Goal: Information Seeking & Learning: Learn about a topic

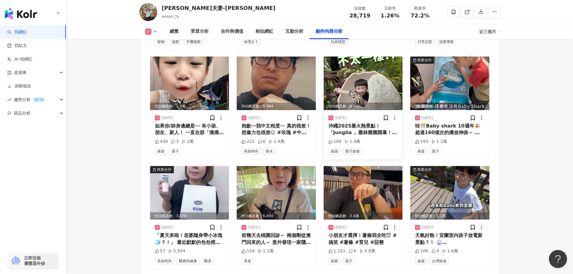
scroll to position [2045, 0]
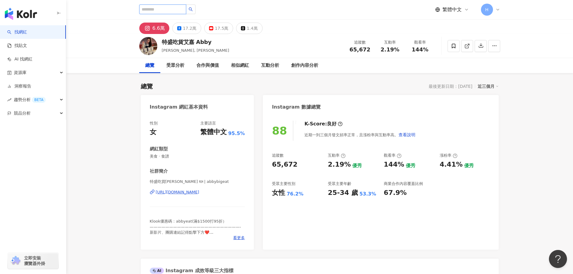
click at [171, 10] on input "search" at bounding box center [162, 10] width 47 height 10
click at [153, 6] on input "search" at bounding box center [162, 10] width 47 height 10
click at [174, 10] on input "search" at bounding box center [162, 10] width 47 height 10
paste input "*********"
type input "*********"
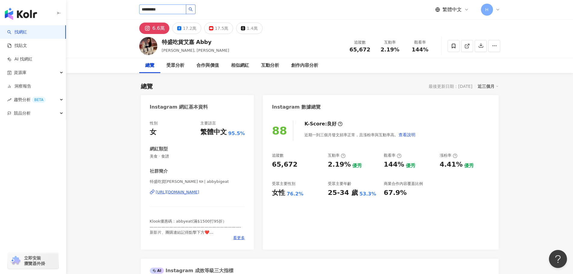
click at [195, 13] on button "button" at bounding box center [191, 10] width 10 height 10
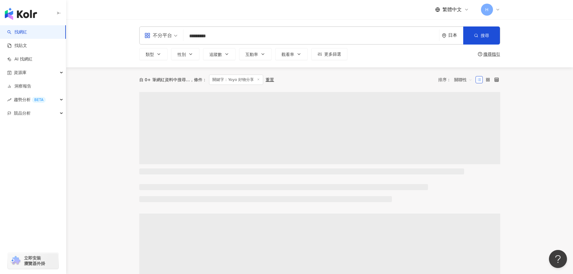
click at [450, 37] on div "日本" at bounding box center [455, 35] width 15 height 5
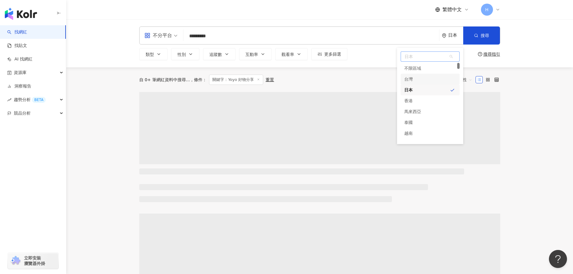
click at [428, 83] on div "台灣" at bounding box center [430, 79] width 59 height 11
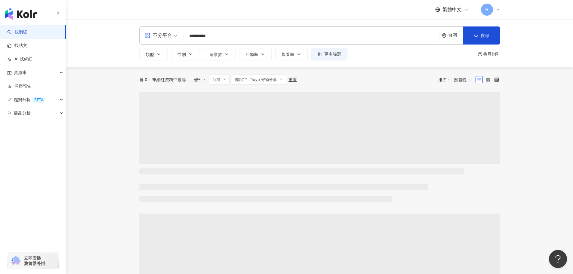
click at [244, 40] on input "*********" at bounding box center [311, 35] width 251 height 11
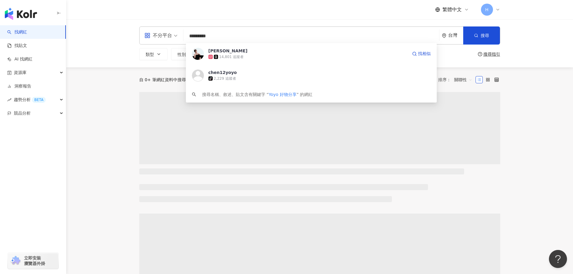
click at [253, 54] on div "14,801 追蹤者" at bounding box center [307, 57] width 199 height 6
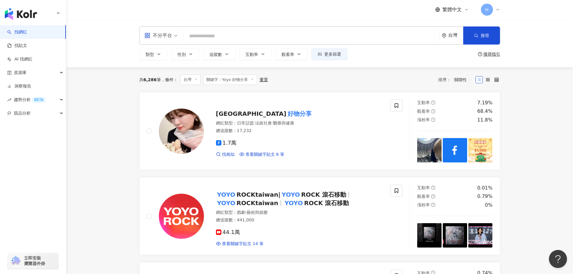
click at [205, 37] on input "search" at bounding box center [311, 35] width 251 height 11
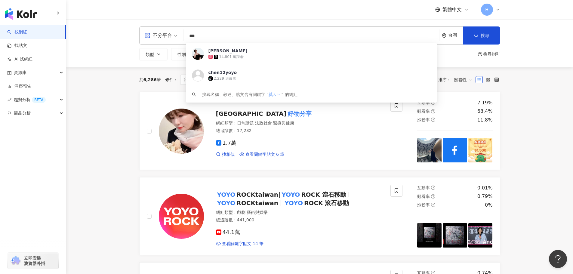
type input "**"
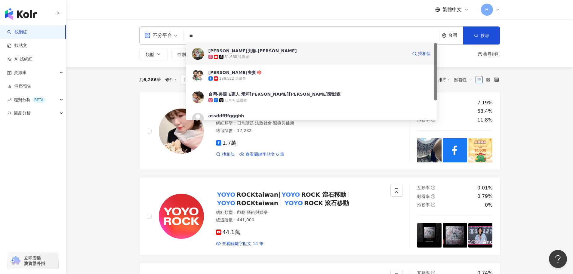
click at [221, 50] on div "默森夫妻-Anson" at bounding box center [252, 51] width 88 height 6
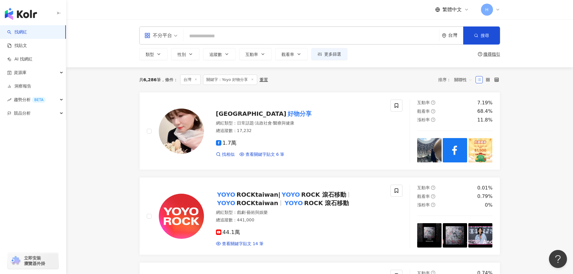
click at [225, 33] on input "search" at bounding box center [311, 35] width 251 height 11
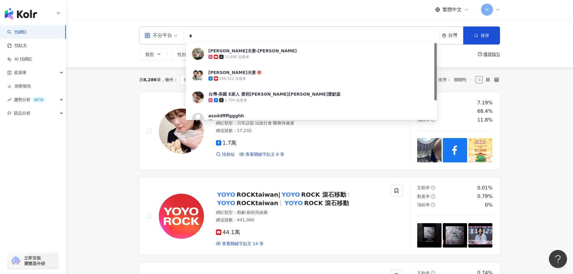
type input "*"
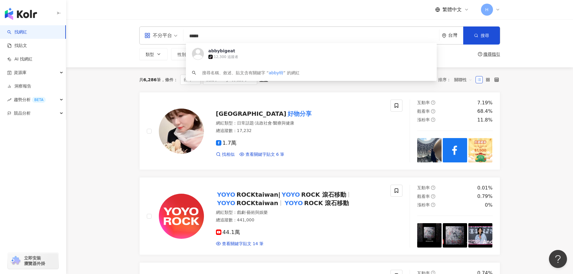
drag, startPoint x: 209, startPoint y: 34, endPoint x: 199, endPoint y: 35, distance: 9.4
click at [199, 35] on input "*****" at bounding box center [311, 35] width 251 height 11
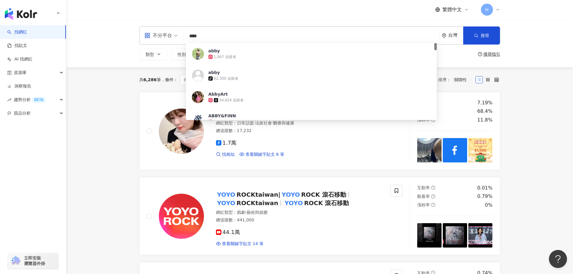
click at [207, 35] on input "****" at bounding box center [311, 35] width 251 height 11
click at [207, 37] on input "****" at bounding box center [311, 35] width 251 height 11
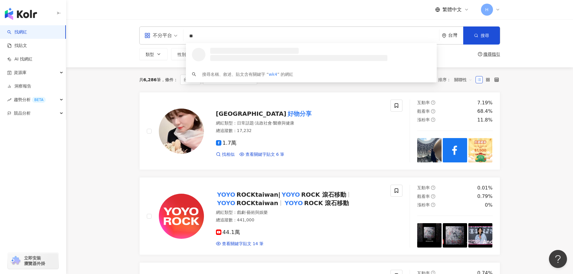
type input "*"
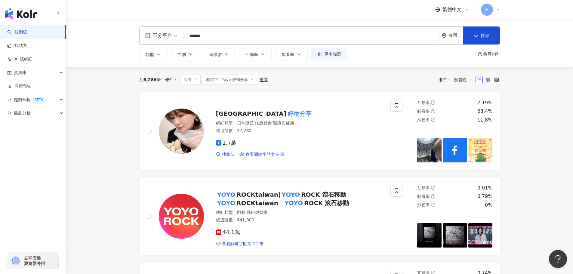
type input "****"
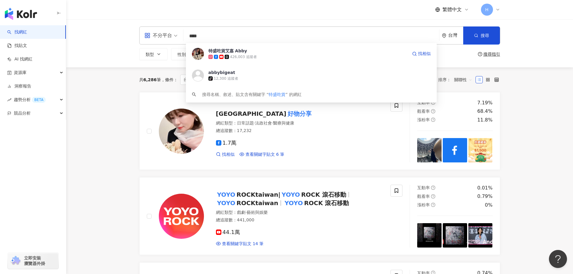
click at [229, 50] on div "特盛吃貨艾嘉 Abby" at bounding box center [227, 51] width 39 height 6
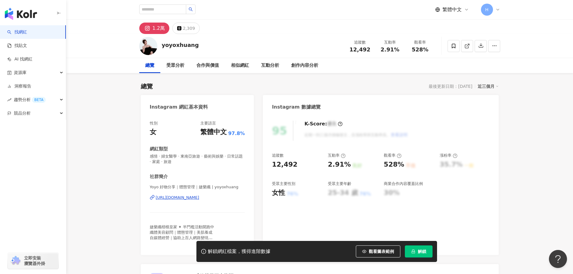
scroll to position [30, 0]
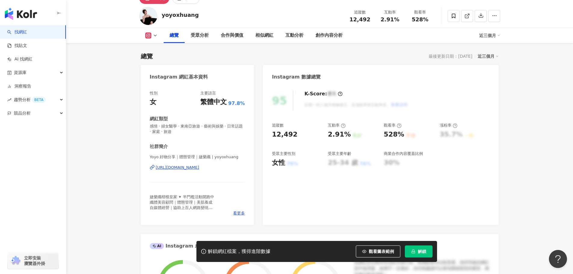
click at [420, 250] on span "解鎖" at bounding box center [422, 251] width 8 height 5
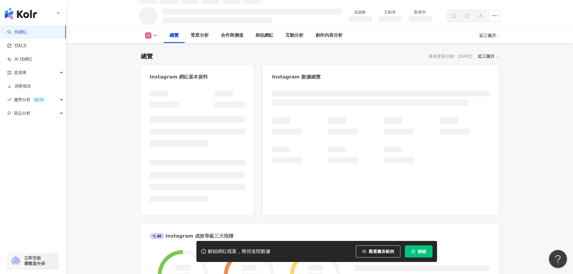
scroll to position [37, 0]
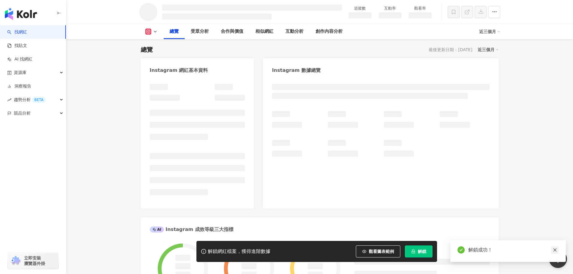
click at [554, 252] on link at bounding box center [555, 250] width 8 height 8
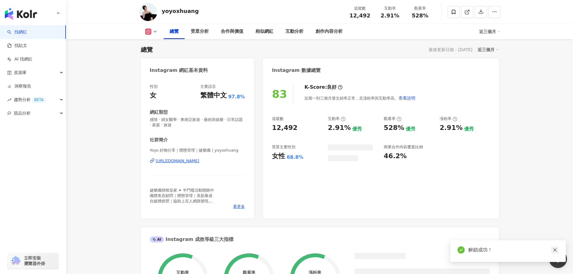
click at [556, 250] on icon "close" at bounding box center [555, 250] width 4 height 4
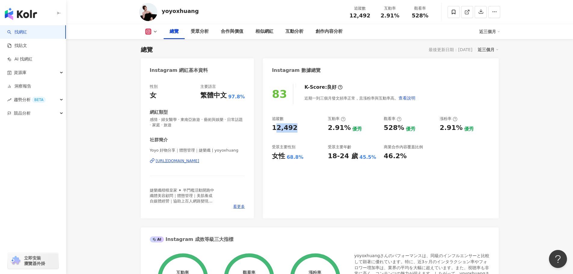
drag, startPoint x: 293, startPoint y: 130, endPoint x: 284, endPoint y: 130, distance: 8.7
click at [272, 130] on div "83 K-Score : 良好 近期一到三個月發文頻率正常，且漲粉率與互動率高。 查看說明 追蹤數 12,492 互動率 2.91% 優秀 觀看率 528% …" at bounding box center [380, 148] width 235 height 140
drag, startPoint x: 284, startPoint y: 130, endPoint x: 359, endPoint y: 70, distance: 95.8
click at [284, 129] on div "12,492" at bounding box center [285, 127] width 26 height 9
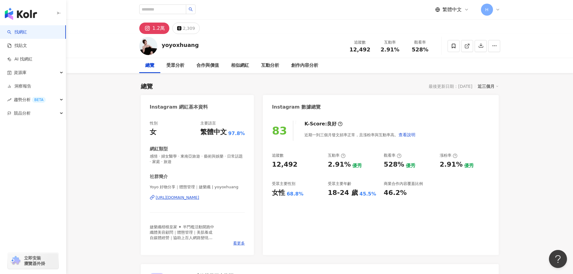
click at [414, 48] on span "528%" at bounding box center [420, 50] width 17 height 6
drag, startPoint x: 272, startPoint y: 165, endPoint x: 294, endPoint y: 166, distance: 22.3
click at [294, 166] on div "12,492" at bounding box center [297, 164] width 50 height 9
copy div "12,492"
click at [352, 167] on div "優秀" at bounding box center [357, 165] width 10 height 7
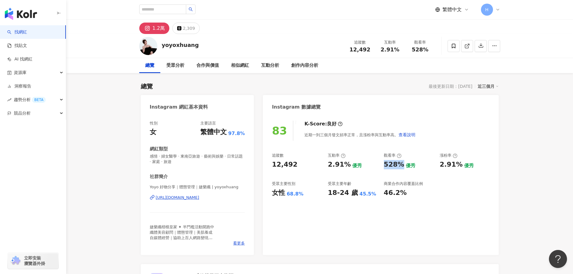
drag, startPoint x: 384, startPoint y: 164, endPoint x: 400, endPoint y: 165, distance: 16.0
click at [400, 165] on div "528%" at bounding box center [394, 164] width 20 height 9
drag, startPoint x: 425, startPoint y: 51, endPoint x: 412, endPoint y: 50, distance: 13.5
click at [412, 50] on div "528%" at bounding box center [420, 50] width 23 height 6
copy span "528%"
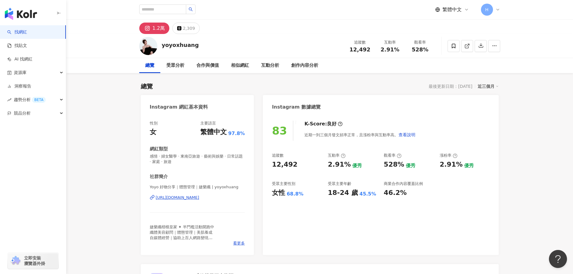
click at [374, 159] on div "互動率 2.91% 優秀" at bounding box center [353, 161] width 50 height 16
drag, startPoint x: 402, startPoint y: 50, endPoint x: 376, endPoint y: 52, distance: 26.8
click at [376, 52] on div "互動率 2.91%" at bounding box center [390, 45] width 30 height 13
copy span "2.91%"
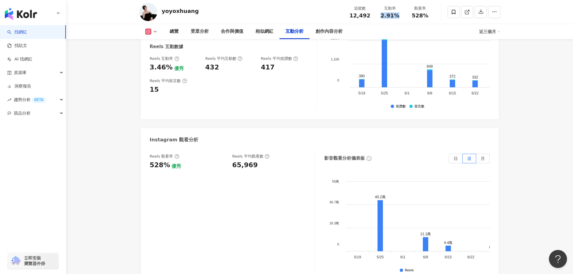
scroll to position [1233, 0]
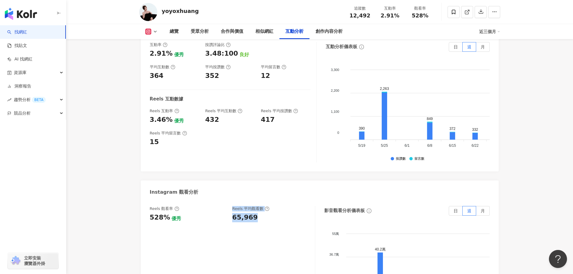
drag, startPoint x: 257, startPoint y: 214, endPoint x: 229, endPoint y: 214, distance: 28.3
click at [229, 214] on div "Reels 觀看率 528% 優秀 Reels 平均觀看數 65,969" at bounding box center [229, 214] width 159 height 16
click at [244, 214] on div "65,969" at bounding box center [245, 217] width 26 height 9
drag, startPoint x: 252, startPoint y: 213, endPoint x: 233, endPoint y: 214, distance: 18.4
click at [233, 214] on div "65,969" at bounding box center [245, 217] width 26 height 9
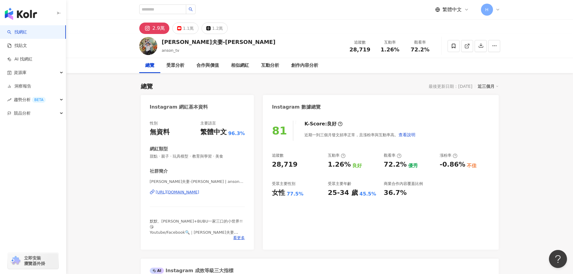
click at [187, 28] on div "1.1萬" at bounding box center [188, 28] width 11 height 8
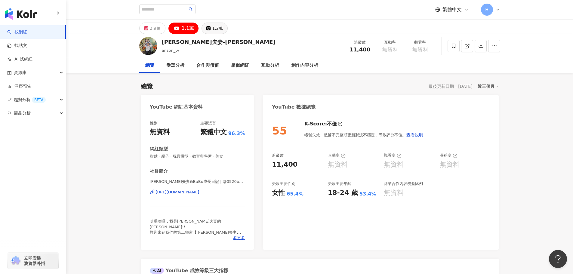
click at [217, 32] on div "1.2萬" at bounding box center [217, 28] width 11 height 8
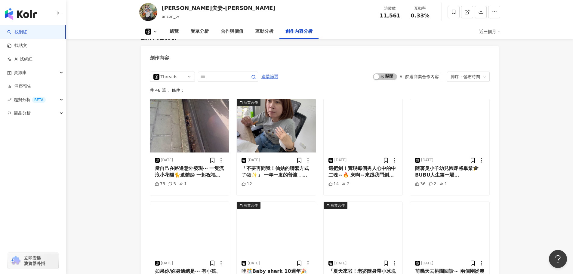
scroll to position [1173, 0]
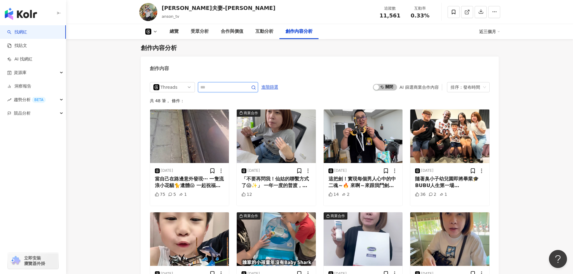
click at [223, 91] on input "text" at bounding box center [221, 87] width 42 height 7
type input "***"
click at [278, 92] on span "進階篩選" at bounding box center [269, 87] width 17 height 10
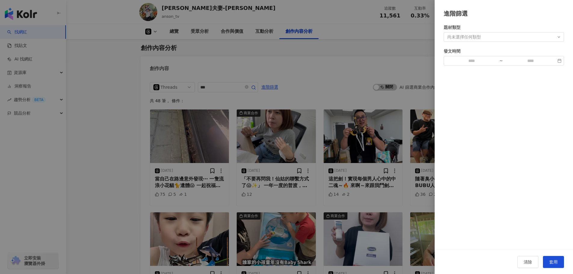
click at [486, 37] on div "尚未選擇任何類型" at bounding box center [504, 37] width 120 height 10
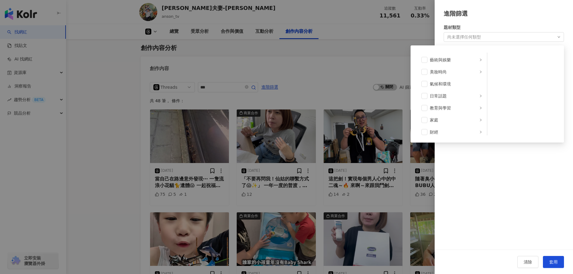
click at [550, 25] on div "題材類型" at bounding box center [504, 27] width 120 height 7
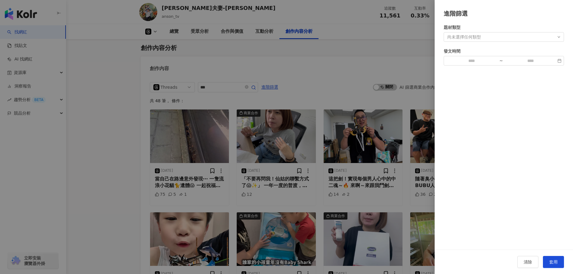
click at [550, 263] on span "套用" at bounding box center [553, 262] width 8 height 5
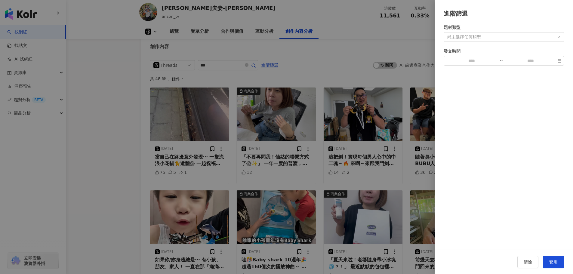
click at [320, 66] on div at bounding box center [286, 137] width 573 height 274
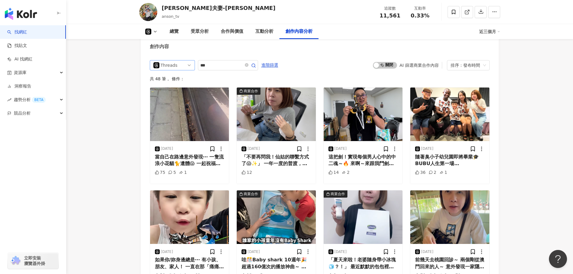
click at [170, 69] on div "Threads" at bounding box center [171, 65] width 20 height 10
click at [178, 91] on div "Instagram" at bounding box center [172, 88] width 20 height 7
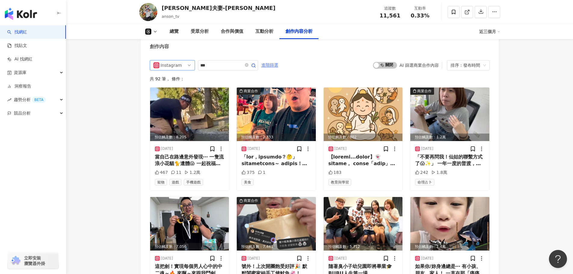
click at [278, 70] on span "進階篩選" at bounding box center [269, 65] width 17 height 10
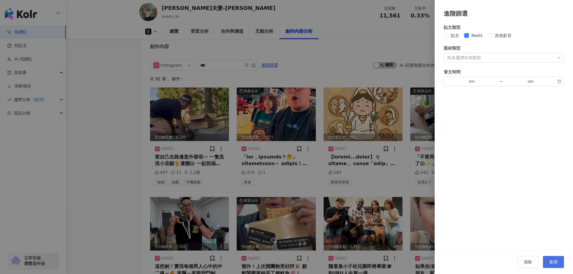
click at [555, 264] on span "套用" at bounding box center [553, 262] width 8 height 5
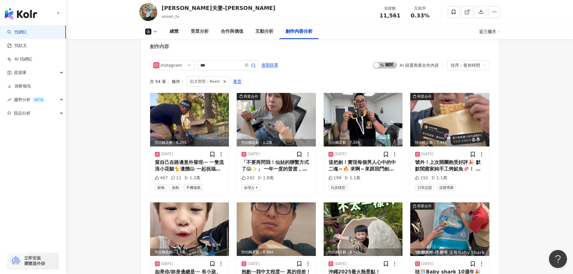
click at [337, 78] on div "Instagram all ig yt 不分平台 Instagram YouTube Threads *** 進階篩選 啟動 關閉 AI 篩選商業合作內容 排…" at bounding box center [320, 247] width 340 height 375
click at [256, 68] on icon "button" at bounding box center [253, 65] width 5 height 5
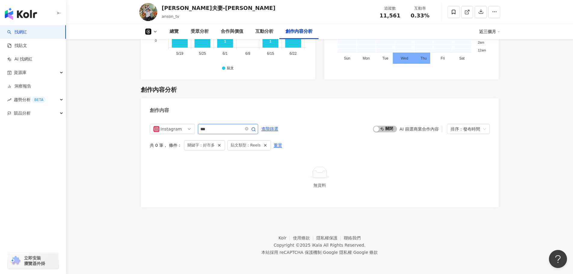
scroll to position [1135, 0]
click at [234, 128] on input "***" at bounding box center [221, 128] width 42 height 7
click at [218, 147] on icon "button" at bounding box center [219, 145] width 4 height 4
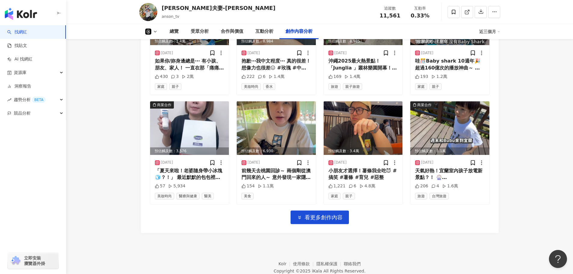
scroll to position [1435, 0]
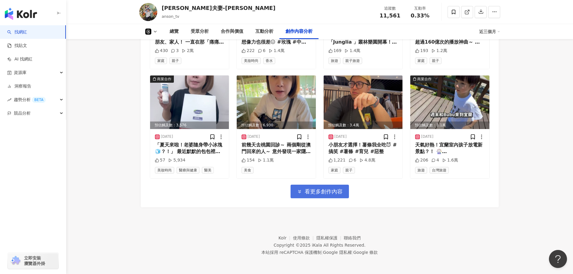
click at [333, 198] on button "看更多創作內容" at bounding box center [319, 192] width 58 height 14
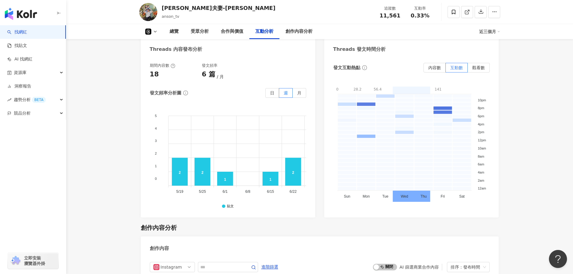
scroll to position [1143, 0]
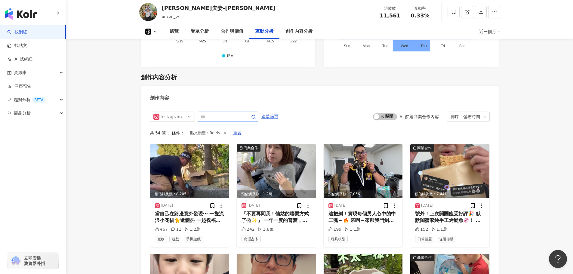
click at [214, 122] on span at bounding box center [228, 117] width 60 height 10
click at [221, 120] on input "text" at bounding box center [221, 116] width 42 height 7
type input "***"
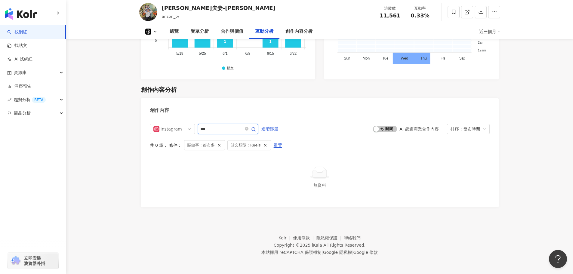
scroll to position [1135, 0]
click at [218, 146] on line "button" at bounding box center [219, 145] width 2 height 2
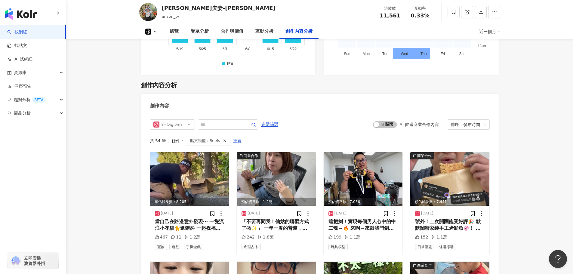
scroll to position [1195, 0]
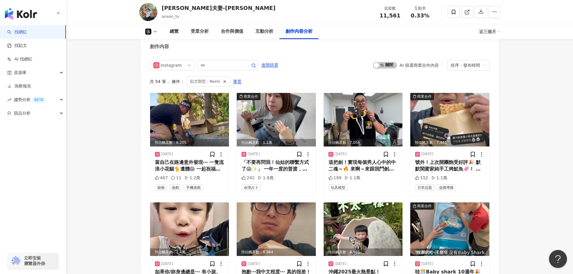
click at [223, 84] on icon "button" at bounding box center [225, 81] width 4 height 4
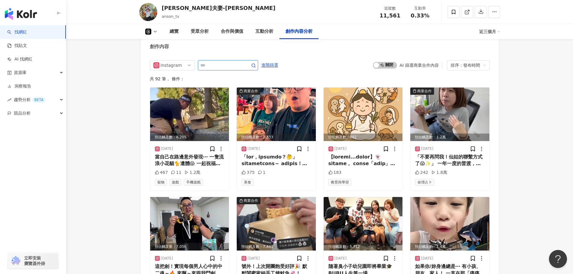
click at [235, 69] on input "text" at bounding box center [221, 65] width 42 height 7
type input "***"
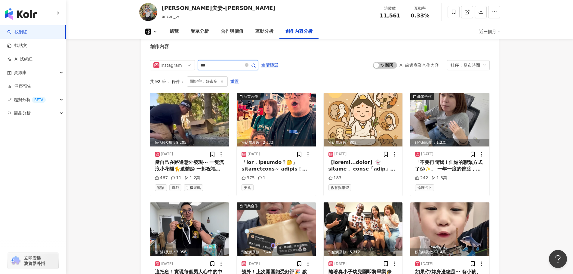
scroll to position [1135, 0]
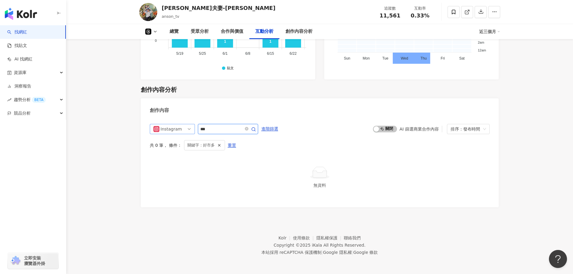
click at [193, 130] on div "Instagram all ig yt 不分平台 Instagram YouTube Threads" at bounding box center [172, 129] width 45 height 10
click at [303, 164] on div "Instagram yt threads 不分平台 Instagram YouTube Threads *** 進階篩選 啟動 關閉 AI 篩選商業合作內容 …" at bounding box center [320, 161] width 340 height 74
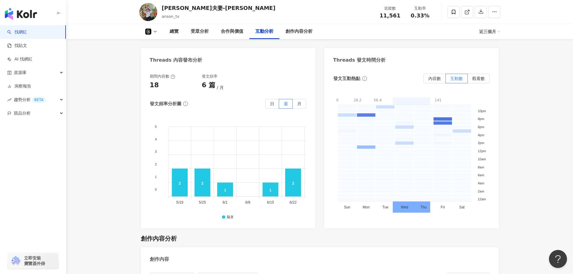
scroll to position [895, 0]
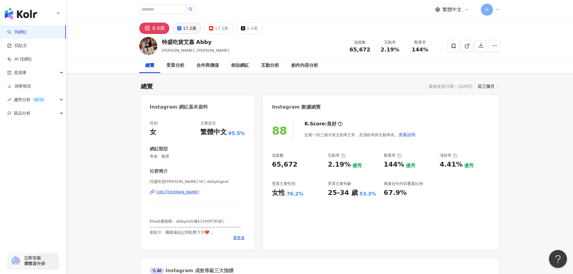
click at [190, 30] on div "17.2萬" at bounding box center [190, 28] width 14 height 8
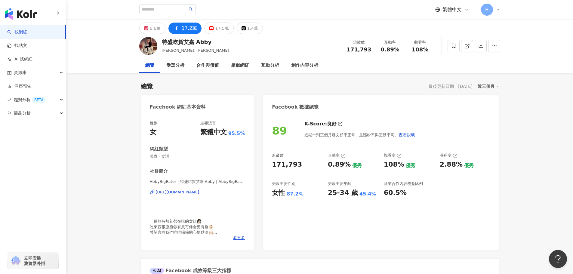
click at [309, 35] on div "特盛吃貨艾嘉 Abby Abby, 艾嘉 追蹤數 171,793 互動率 0.89% 觀看率 108%" at bounding box center [319, 46] width 385 height 24
click at [160, 27] on button "6.6萬" at bounding box center [152, 28] width 26 height 11
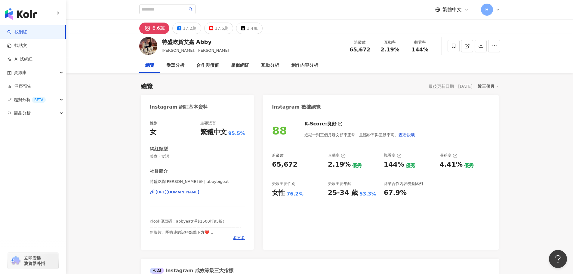
click at [519, 66] on div "總覽 受眾分析 合作與價值 相似網紅 互動分析 創作內容分析" at bounding box center [319, 65] width 507 height 15
click at [292, 40] on div "特盛吃貨艾嘉 Abby Abby, 艾嘉 追蹤數 65,672 互動率 2.19% 觀看率 144%" at bounding box center [319, 46] width 385 height 24
click at [394, 89] on div "總覽 最後更新日期：2025/8/19 近三個月" at bounding box center [320, 86] width 358 height 8
click at [151, 50] on img at bounding box center [148, 46] width 18 height 18
click at [199, 193] on div "[URL][DOMAIN_NAME]" at bounding box center [178, 191] width 44 height 5
